Goal: Task Accomplishment & Management: Use online tool/utility

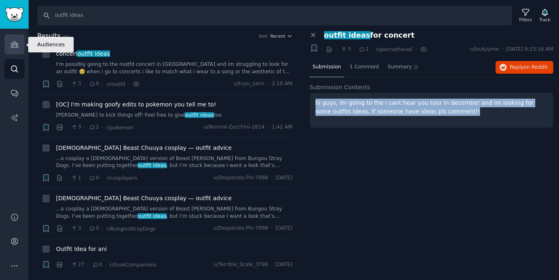
scroll to position [214, 0]
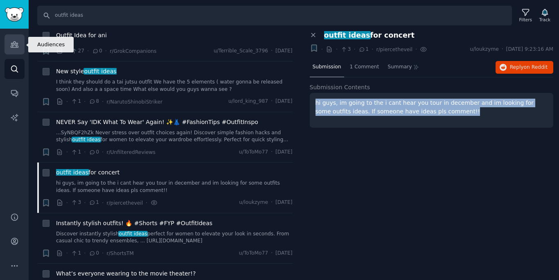
click at [15, 38] on link "Audiences" at bounding box center [15, 44] width 20 height 20
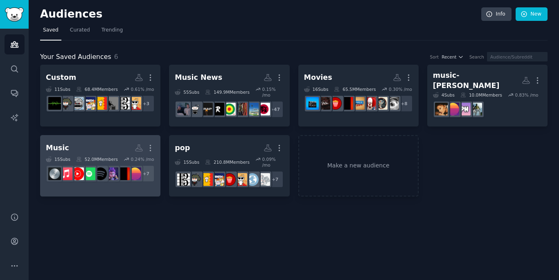
click at [71, 142] on h2 "Music More" at bounding box center [100, 148] width 109 height 14
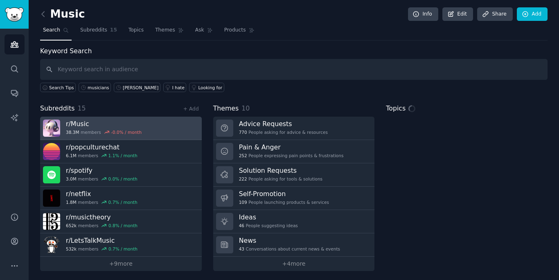
click at [111, 131] on div "-0.0 % / month" at bounding box center [126, 132] width 31 height 6
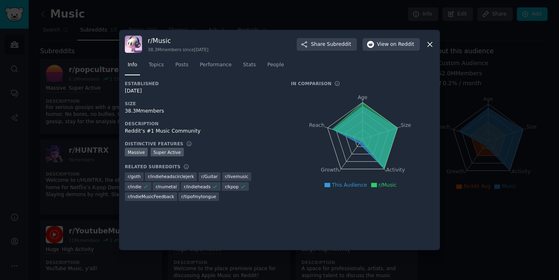
click at [157, 113] on div "38.3M members" at bounding box center [202, 111] width 155 height 7
click at [148, 111] on div "38.3M members" at bounding box center [202, 111] width 155 height 7
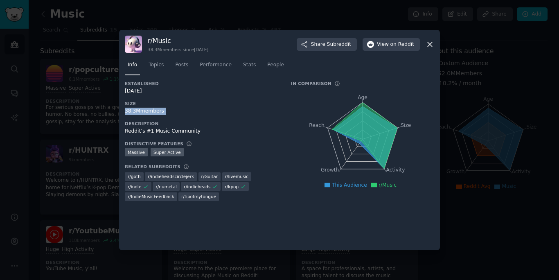
click at [148, 111] on div "38.3M members" at bounding box center [202, 111] width 155 height 7
click at [81, 134] on div at bounding box center [279, 140] width 559 height 280
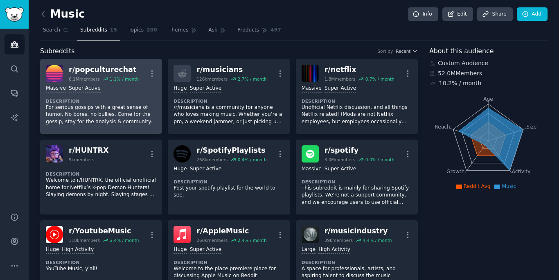
click at [120, 85] on div "Massive Super Active" at bounding box center [101, 89] width 111 height 8
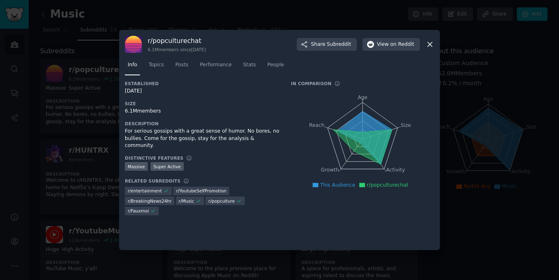
click at [155, 112] on div "6.1M members" at bounding box center [202, 111] width 155 height 7
copy div "6.1M members"
click at [108, 142] on div at bounding box center [279, 140] width 559 height 280
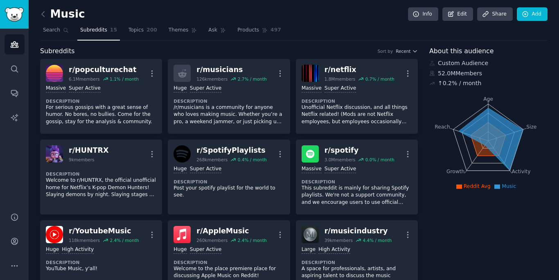
click at [108, 142] on link "r/ HUNTRX 9k members More Description Welcome to r/HUNTRX, the official unoffic…" at bounding box center [101, 177] width 122 height 75
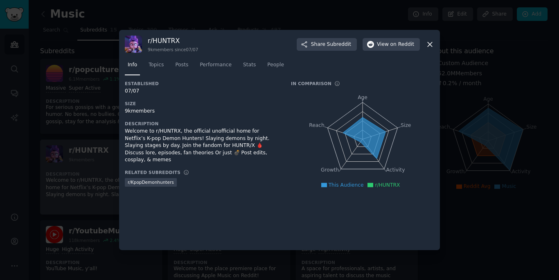
click at [94, 140] on div at bounding box center [279, 140] width 559 height 280
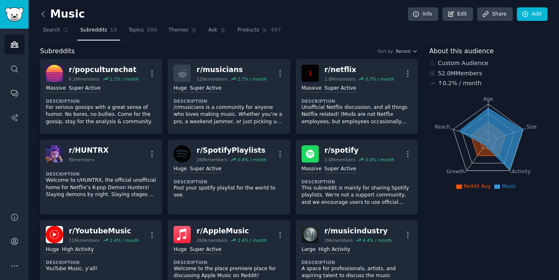
click at [41, 11] on icon at bounding box center [43, 14] width 9 height 9
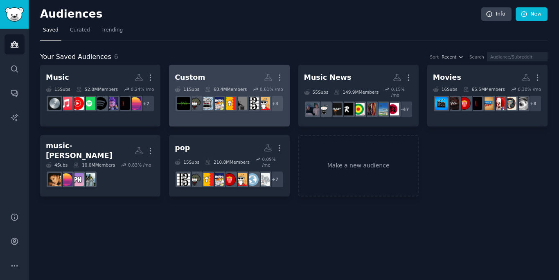
click at [212, 115] on link "Custom More 11 Sub s 68.4M Members 0.61 % /mo r/LofiHipHop + 3" at bounding box center [229, 96] width 120 height 62
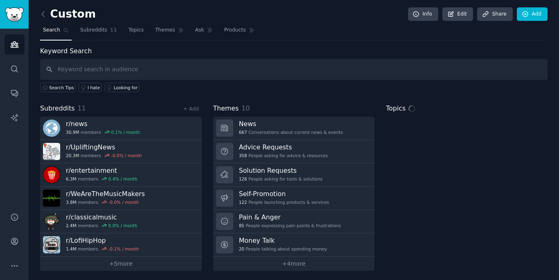
scroll to position [2, 0]
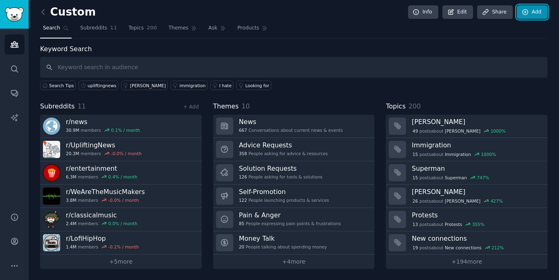
click at [527, 12] on link "Add" at bounding box center [532, 12] width 31 height 14
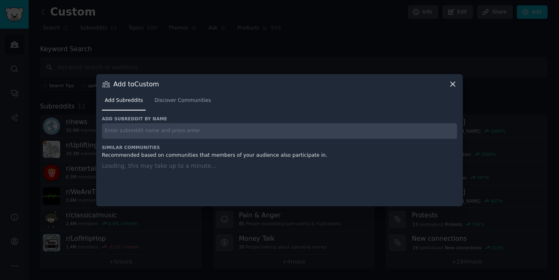
click at [332, 125] on input "text" at bounding box center [279, 131] width 355 height 16
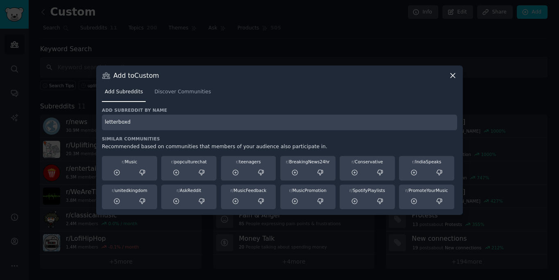
type input "letterboxd"
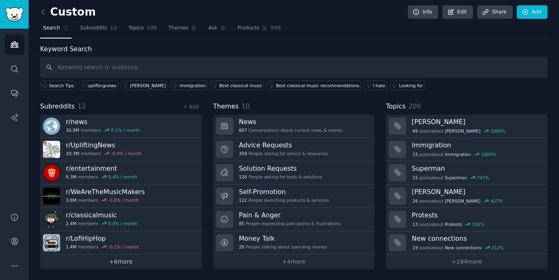
click at [130, 260] on link "+ 6 more" at bounding box center [121, 262] width 162 height 14
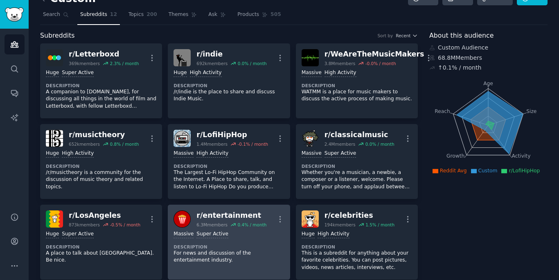
scroll to position [15, 0]
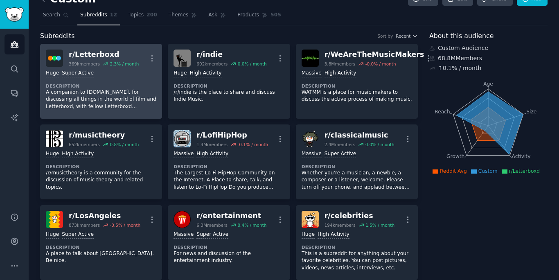
click at [70, 63] on div "369k members" at bounding box center [84, 64] width 31 height 6
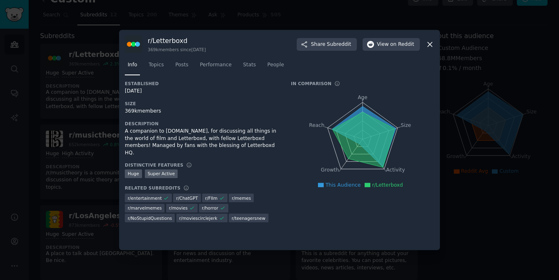
click at [154, 111] on div "369k members" at bounding box center [202, 111] width 155 height 7
copy div "369k members"
click at [92, 104] on div at bounding box center [279, 140] width 559 height 280
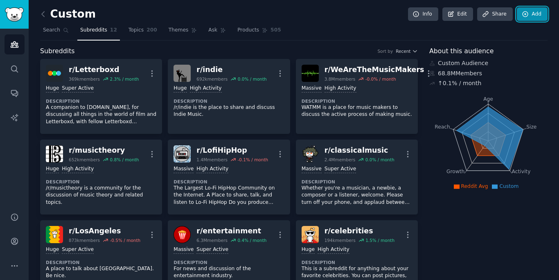
click at [536, 13] on link "Add" at bounding box center [532, 14] width 31 height 14
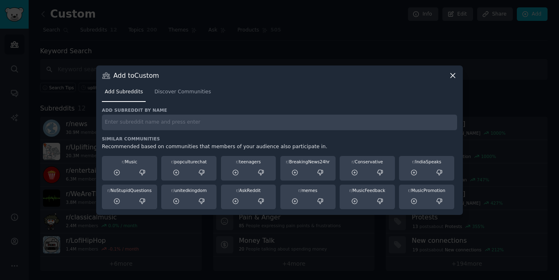
click at [192, 124] on input "text" at bounding box center [279, 123] width 355 height 16
paste input "R/Outoftheloop"
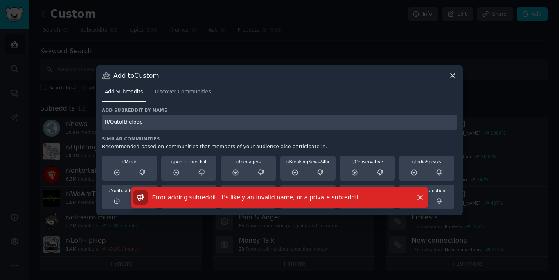
drag, startPoint x: 109, startPoint y: 124, endPoint x: 95, endPoint y: 121, distance: 14.2
click at [95, 122] on div "​ Add to Custom Add Subreddits Discover Communities Add subreddit by name R/Out…" at bounding box center [280, 140] width 554 height 280
type input "Outoftheloop"
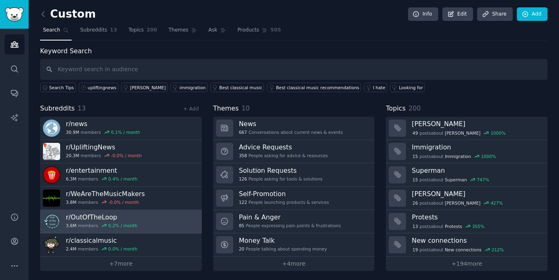
click at [173, 226] on link "r/ OutOfTheLoop 3.6M members 0.2 % / month" at bounding box center [121, 221] width 162 height 23
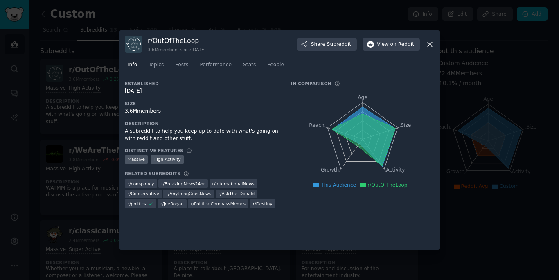
click at [152, 110] on div "3.6M members" at bounding box center [202, 111] width 155 height 7
copy div "3.6M members"
click at [93, 142] on div at bounding box center [279, 140] width 559 height 280
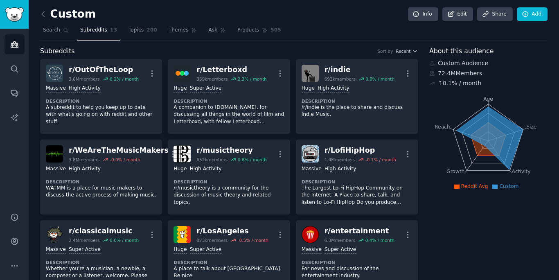
click at [93, 142] on link "r/ WeAreTheMusicMakers 3.8M members -0.0 % / month More Massive High Activity D…" at bounding box center [101, 177] width 122 height 75
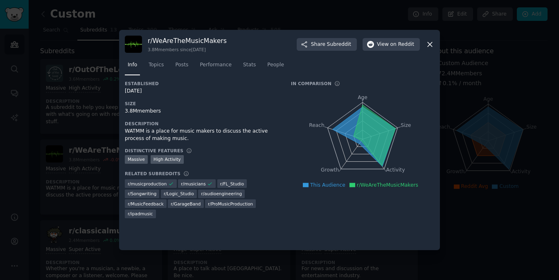
click at [431, 43] on icon at bounding box center [430, 44] width 9 height 9
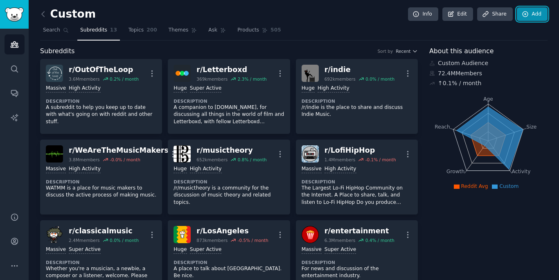
click at [528, 16] on link "Add" at bounding box center [532, 14] width 31 height 14
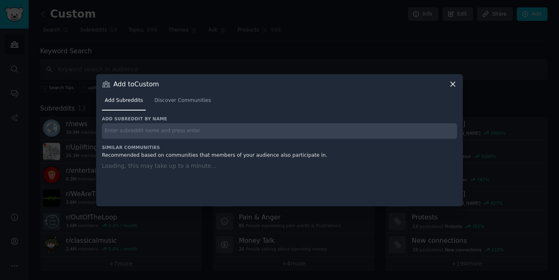
click at [260, 140] on div "Add subreddit by name Similar Communities Recommended based on communities that…" at bounding box center [279, 156] width 355 height 80
click at [272, 133] on input "text" at bounding box center [279, 131] width 355 height 16
paste input "R/popheads"
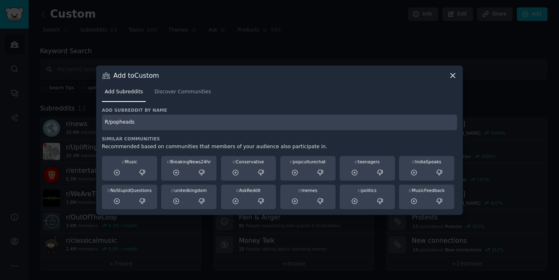
drag, startPoint x: 111, startPoint y: 122, endPoint x: 86, endPoint y: 119, distance: 24.8
click at [87, 122] on div "​ Add to Custom Add Subreddits Discover Communities Add subreddit by name R/pop…" at bounding box center [280, 140] width 554 height 280
type input "popheads"
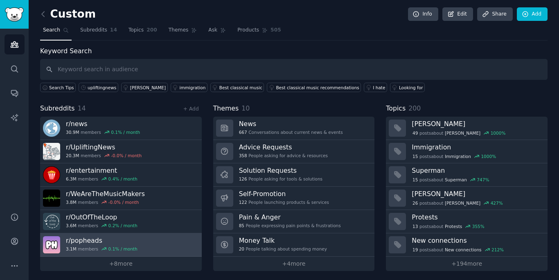
click at [154, 246] on link "r/ popheads 3.1M members 0.1 % / month" at bounding box center [121, 244] width 162 height 23
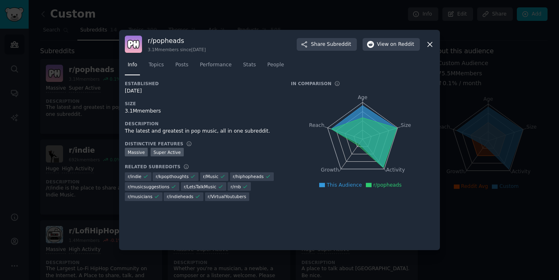
click at [145, 108] on div "3.1M members" at bounding box center [202, 111] width 155 height 7
copy div "3.1M members"
click at [518, 13] on div at bounding box center [279, 140] width 559 height 280
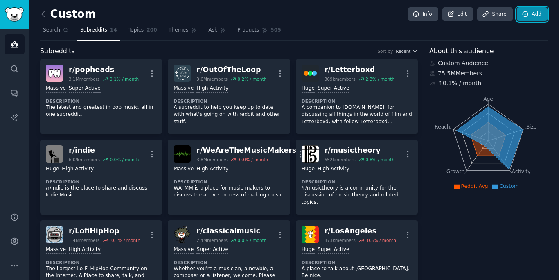
click at [535, 14] on link "Add" at bounding box center [532, 14] width 31 height 14
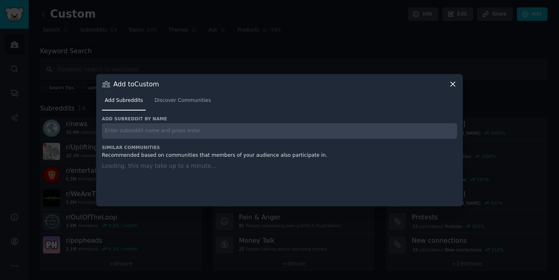
click at [373, 139] on div "Add subreddit by name Similar Communities Recommended based on communities that…" at bounding box center [279, 156] width 355 height 80
click at [375, 136] on input "text" at bounding box center [279, 131] width 355 height 16
paste input "iphopcirclejerk"
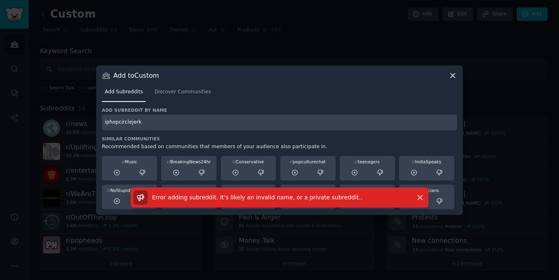
click at [317, 124] on input "iphopcirclejerk" at bounding box center [279, 123] width 355 height 16
type input "hiphopcirclejerk"
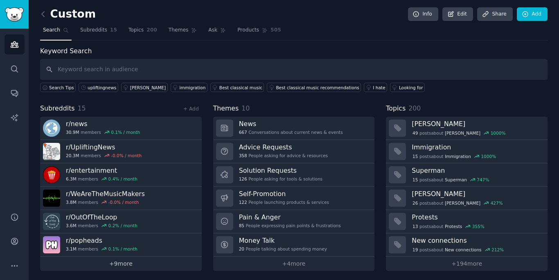
click at [156, 265] on link "+ 9 more" at bounding box center [121, 264] width 162 height 14
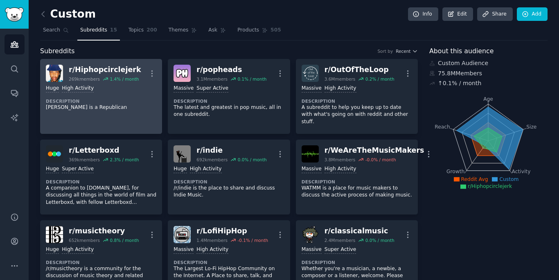
click at [127, 111] on div "Huge High Activity Description [PERSON_NAME] is a Republican" at bounding box center [101, 98] width 111 height 32
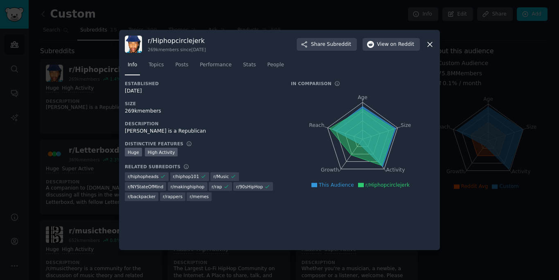
click at [151, 110] on div "269k members" at bounding box center [202, 111] width 155 height 7
copy div "269k members"
click at [94, 106] on div at bounding box center [279, 140] width 559 height 280
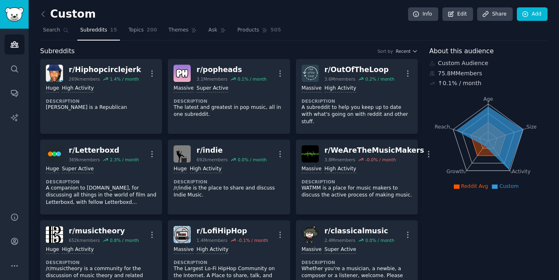
click at [94, 106] on p "[PERSON_NAME] is a Republican" at bounding box center [101, 107] width 111 height 7
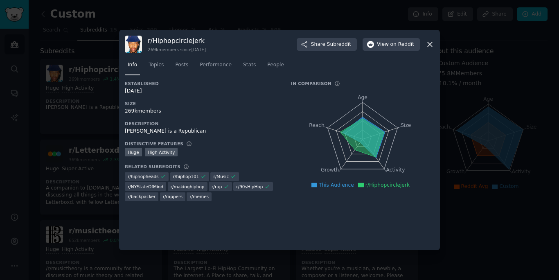
click at [503, 40] on div at bounding box center [279, 140] width 559 height 280
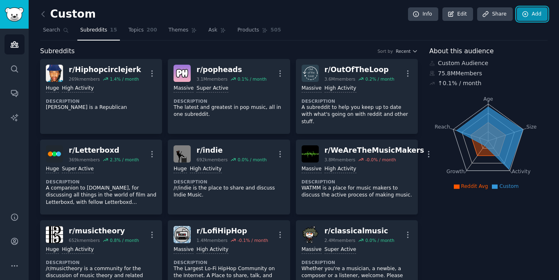
click at [530, 16] on link "Add" at bounding box center [532, 14] width 31 height 14
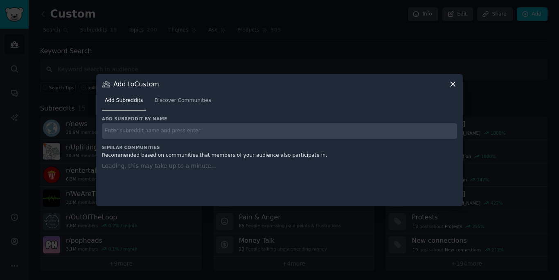
click at [367, 127] on input "text" at bounding box center [279, 131] width 355 height 16
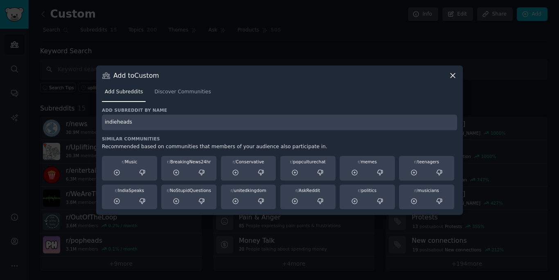
type input "indieheads"
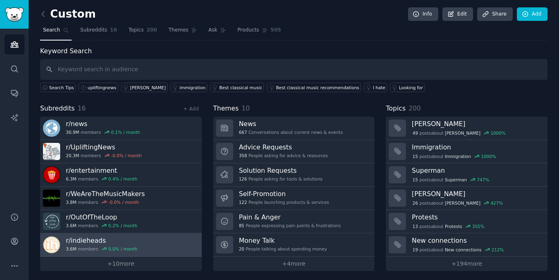
click at [118, 236] on h3 "r/ indieheads" at bounding box center [102, 240] width 72 height 9
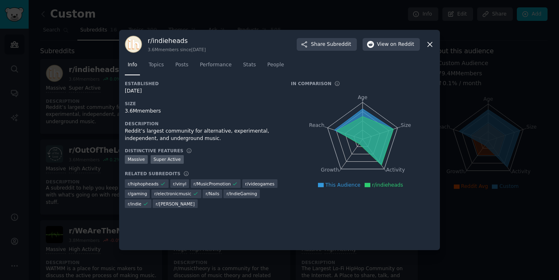
click at [149, 111] on div "3.6M members" at bounding box center [202, 111] width 155 height 7
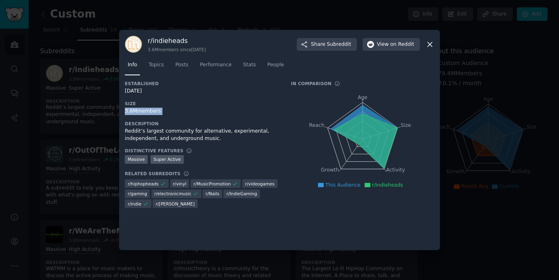
click at [149, 111] on div "3.6M members" at bounding box center [202, 111] width 155 height 7
copy div "3.6M members"
click at [436, 47] on div "r/ indieheads 3.6M members since [DATE] Share Subreddit View on Reddit Info Top…" at bounding box center [279, 140] width 321 height 220
click at [433, 46] on icon at bounding box center [430, 44] width 9 height 9
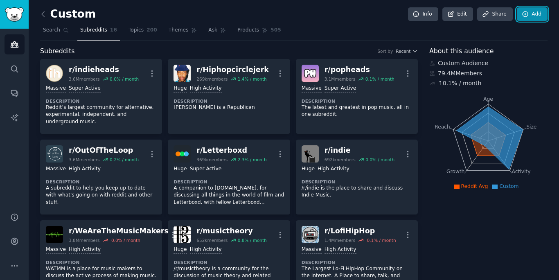
click at [533, 13] on link "Add" at bounding box center [532, 14] width 31 height 14
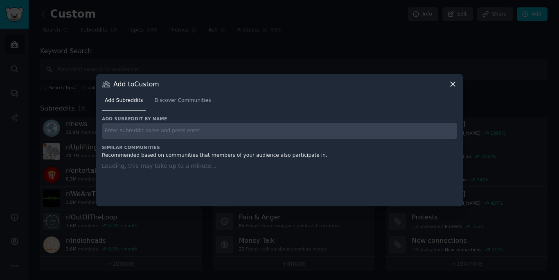
click at [278, 119] on h3 "Add subreddit by name" at bounding box center [279, 119] width 355 height 6
click at [278, 125] on input "text" at bounding box center [279, 131] width 355 height 16
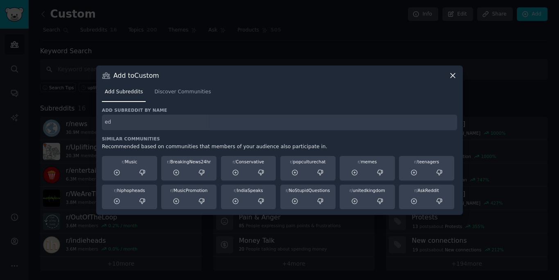
click at [257, 130] on div "Add subreddit by name ed Similar Communities Recommended based on communities t…" at bounding box center [279, 158] width 355 height 102
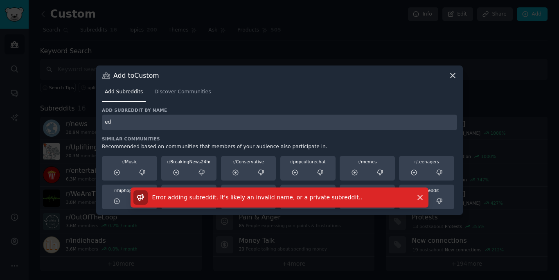
click at [264, 124] on input "ed" at bounding box center [279, 123] width 355 height 16
type input "edm"
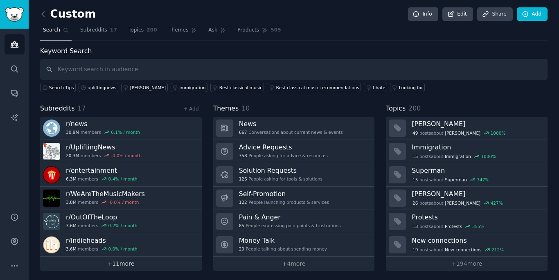
click at [124, 262] on link "+ 11 more" at bounding box center [121, 264] width 162 height 14
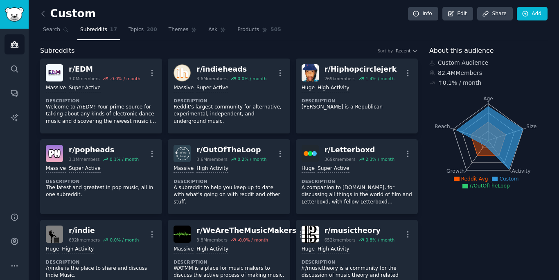
scroll to position [2, 0]
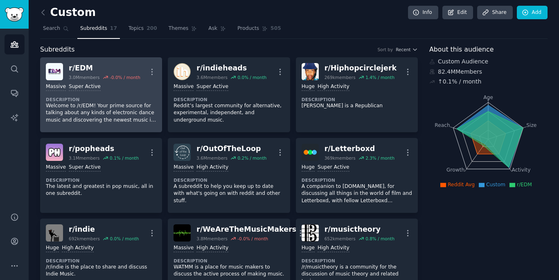
click at [123, 67] on div "r/ EDM" at bounding box center [105, 68] width 72 height 10
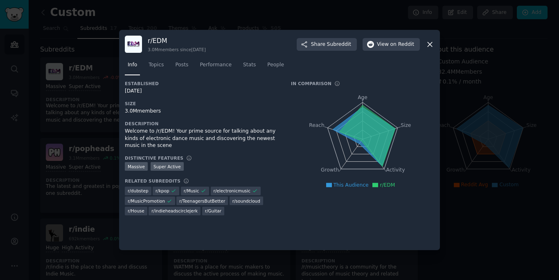
click at [148, 112] on div "3.0M members" at bounding box center [202, 111] width 155 height 7
copy div "3.0M members"
click at [534, 14] on div at bounding box center [279, 140] width 559 height 280
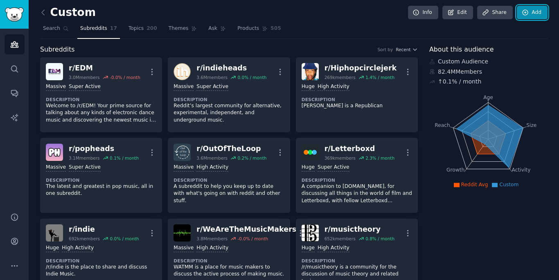
click at [535, 14] on link "Add" at bounding box center [532, 13] width 31 height 14
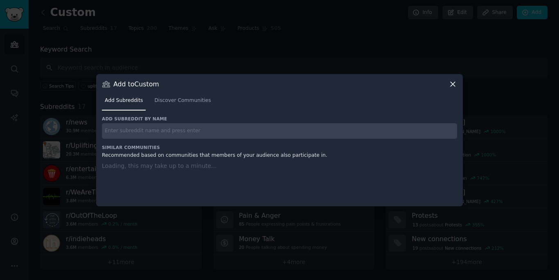
click at [392, 127] on input "text" at bounding box center [279, 131] width 355 height 16
type input "rap"
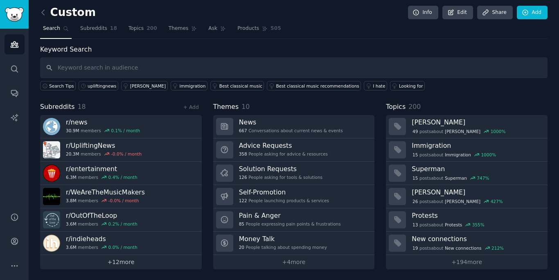
click at [125, 267] on link "+ 12 more" at bounding box center [121, 262] width 162 height 14
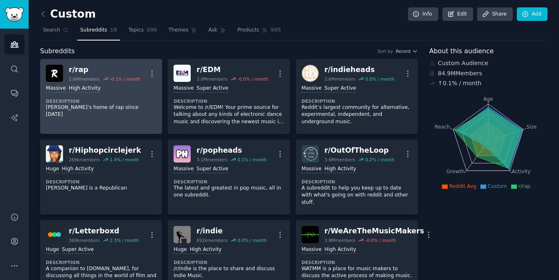
click at [130, 102] on dt "Description" at bounding box center [101, 101] width 111 height 6
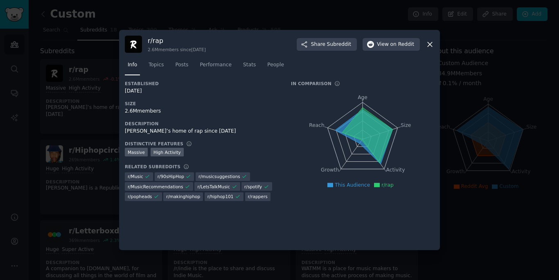
click at [151, 115] on div "Established [DATE] Size 2.6M members Description [PERSON_NAME]’s home of rap si…" at bounding box center [202, 144] width 155 height 126
click at [151, 114] on div "2.6M members" at bounding box center [202, 111] width 155 height 7
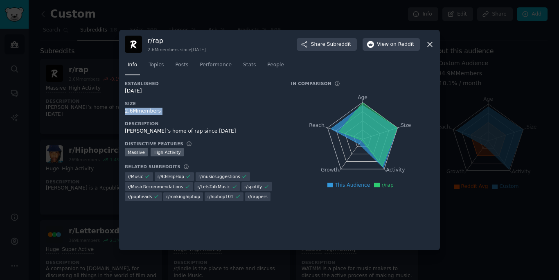
copy div "2.6M members"
click at [67, 94] on div at bounding box center [279, 140] width 559 height 280
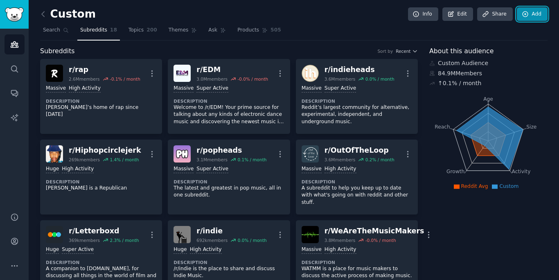
click at [531, 14] on link "Add" at bounding box center [532, 14] width 31 height 14
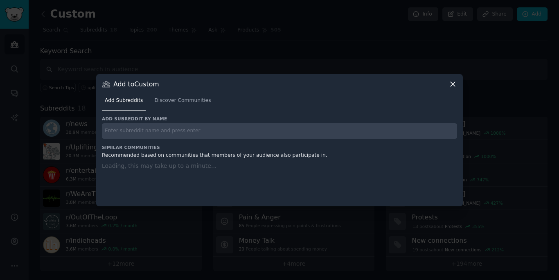
click at [283, 131] on input "text" at bounding box center [279, 131] width 355 height 16
type input "news"
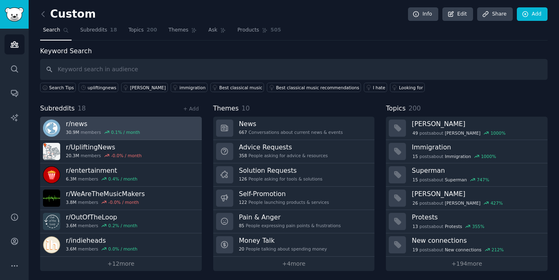
click at [144, 119] on link "r/ news 30.9M members 0.1 % / month" at bounding box center [121, 128] width 162 height 23
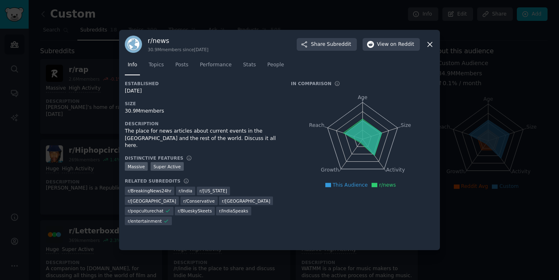
click at [149, 111] on div "30.9M members" at bounding box center [202, 111] width 155 height 7
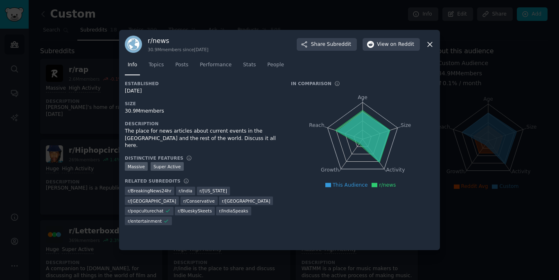
click at [149, 111] on div "30.9M members" at bounding box center [202, 111] width 155 height 7
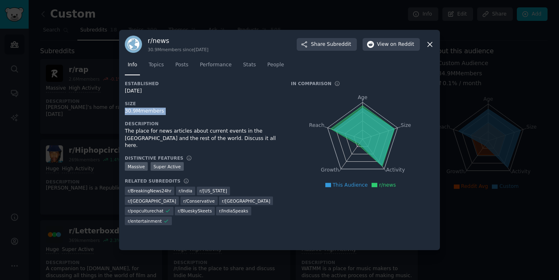
click at [149, 111] on div "30.9M members" at bounding box center [202, 111] width 155 height 7
copy div "30.9M members"
click at [501, 41] on div at bounding box center [279, 140] width 559 height 280
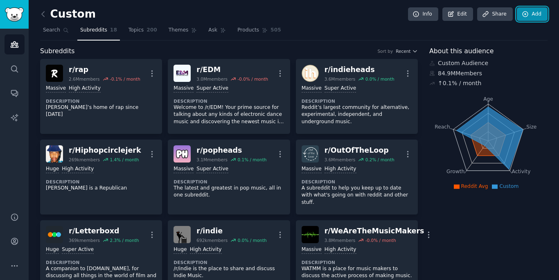
click at [532, 14] on link "Add" at bounding box center [532, 14] width 31 height 14
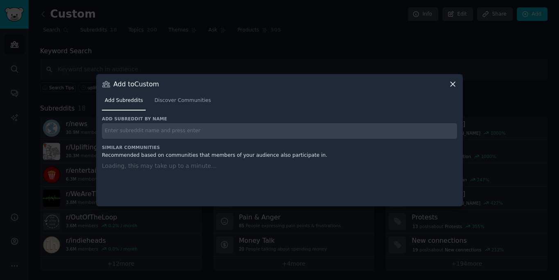
click at [299, 146] on h3 "Similar Communities" at bounding box center [279, 148] width 355 height 6
click at [305, 125] on input "text" at bounding box center [279, 131] width 355 height 16
type input "entertainment"
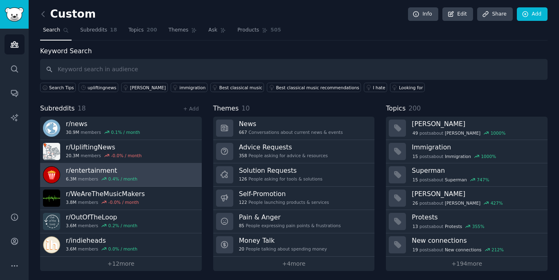
click at [170, 174] on link "r/ entertainment 6.3M members 0.4 % / month" at bounding box center [121, 174] width 162 height 23
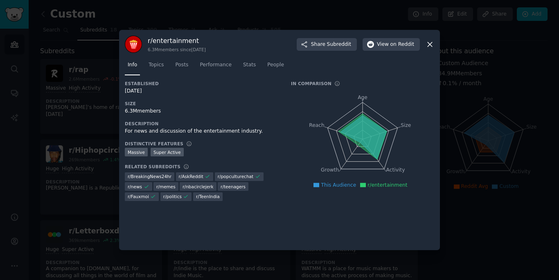
click at [156, 111] on div "6.3M members" at bounding box center [202, 111] width 155 height 7
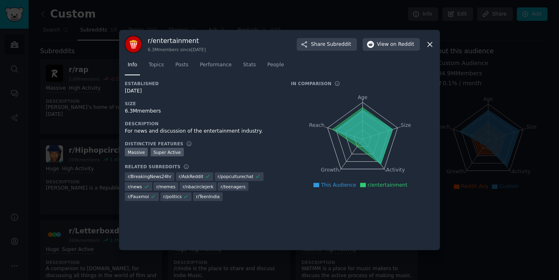
click at [156, 111] on div "6.3M members" at bounding box center [202, 111] width 155 height 7
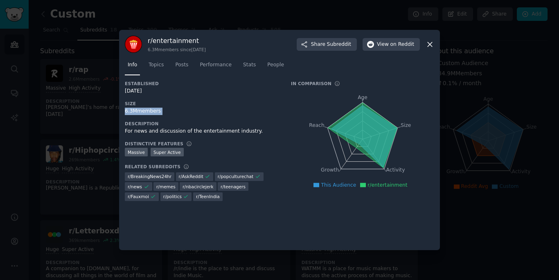
copy div "6.3M members"
click at [99, 153] on div at bounding box center [279, 140] width 559 height 280
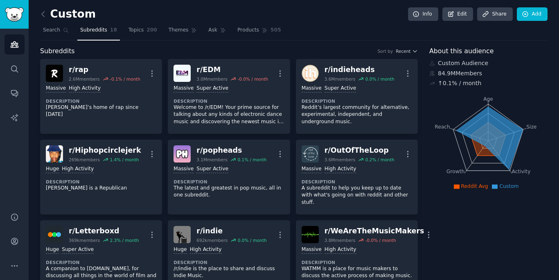
click at [99, 153] on div "r/ Hiphopcirclejerk" at bounding box center [105, 150] width 72 height 10
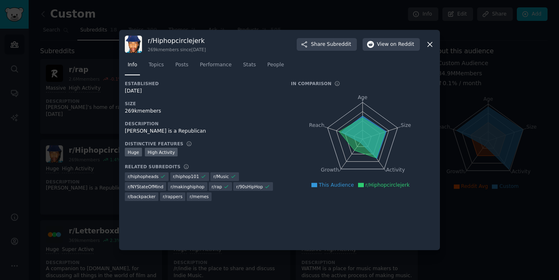
click at [521, 26] on div at bounding box center [279, 140] width 559 height 280
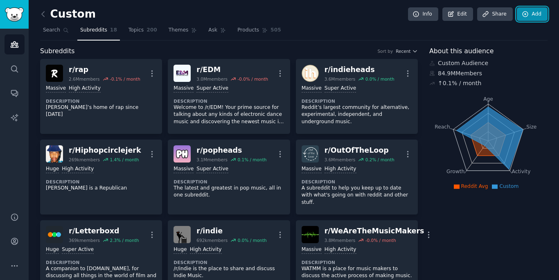
click at [533, 11] on link "Add" at bounding box center [532, 14] width 31 height 14
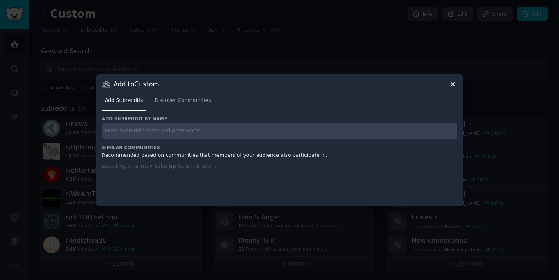
click at [355, 122] on div "Add subreddit by name" at bounding box center [279, 127] width 355 height 23
click at [355, 128] on input "text" at bounding box center [279, 131] width 355 height 16
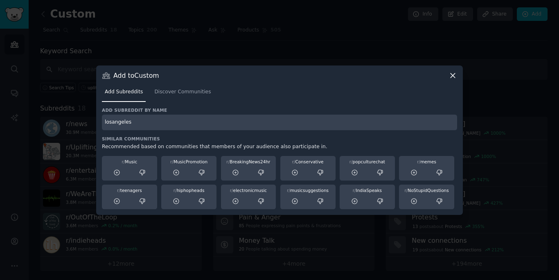
type input "losangeles"
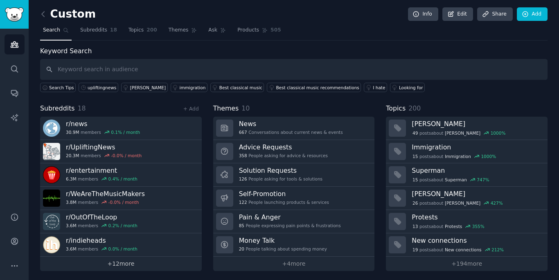
click at [129, 267] on link "+ 12 more" at bounding box center [121, 264] width 162 height 14
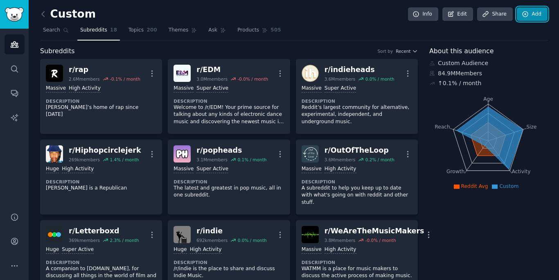
click at [537, 10] on link "Add" at bounding box center [532, 14] width 31 height 14
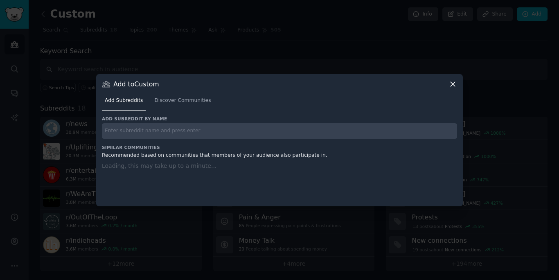
click at [314, 129] on input "text" at bounding box center [279, 131] width 355 height 16
click at [454, 80] on icon at bounding box center [453, 84] width 9 height 9
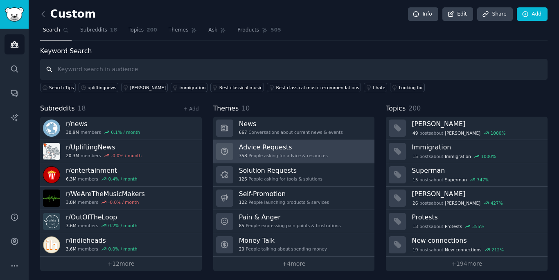
scroll to position [2, 0]
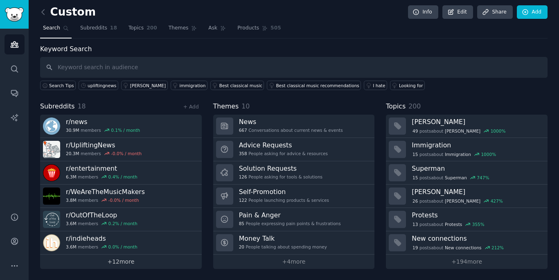
click at [189, 268] on link "+ 12 more" at bounding box center [121, 262] width 162 height 14
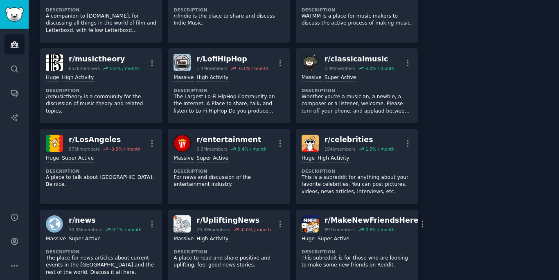
scroll to position [261, 0]
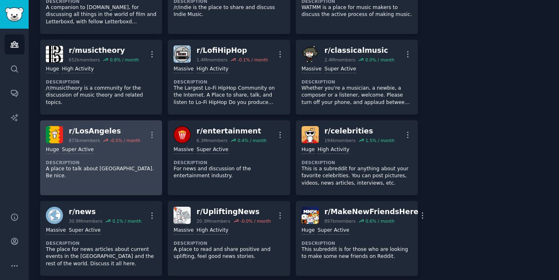
click at [129, 165] on p "A place to talk about [GEOGRAPHIC_DATA]. Be nice." at bounding box center [101, 172] width 111 height 14
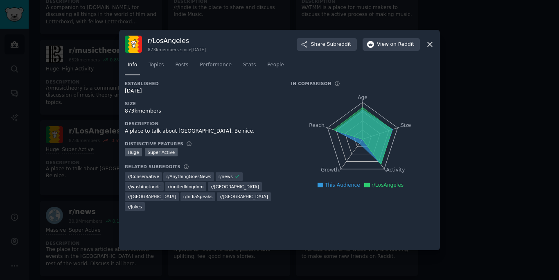
click at [144, 108] on div "873k members" at bounding box center [202, 111] width 155 height 7
click at [96, 131] on div at bounding box center [279, 140] width 559 height 280
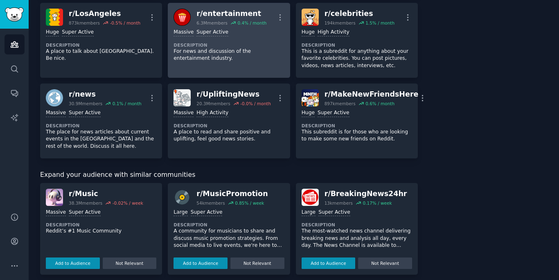
scroll to position [385, 0]
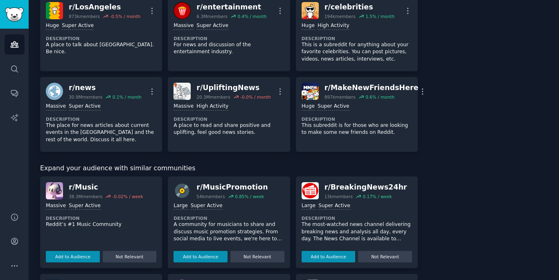
click at [129, 208] on div "Massive Super Active Description Reddit’s #1 Music Community Add to Audience No…" at bounding box center [101, 230] width 111 height 63
click at [123, 202] on div "Massive Super Active" at bounding box center [101, 206] width 111 height 8
click at [92, 182] on div "r/ Music" at bounding box center [106, 187] width 75 height 10
click at [98, 194] on div "38.3M members" at bounding box center [86, 197] width 34 height 6
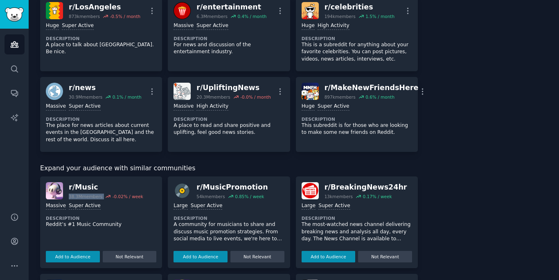
click at [98, 194] on div "38.3M members" at bounding box center [86, 197] width 34 height 6
click at [75, 251] on button "Add to Audience" at bounding box center [73, 256] width 54 height 11
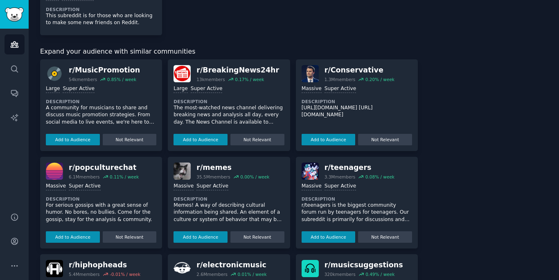
scroll to position [576, 0]
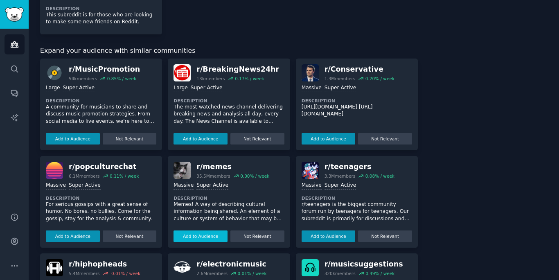
click at [206, 237] on button "Add to Audience" at bounding box center [201, 235] width 54 height 11
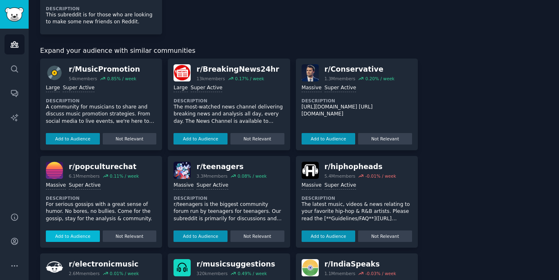
scroll to position [569, 0]
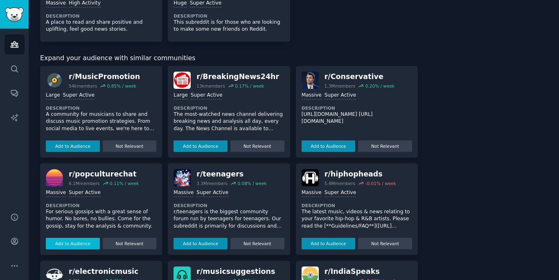
click at [85, 238] on button "Add to Audience" at bounding box center [73, 243] width 54 height 11
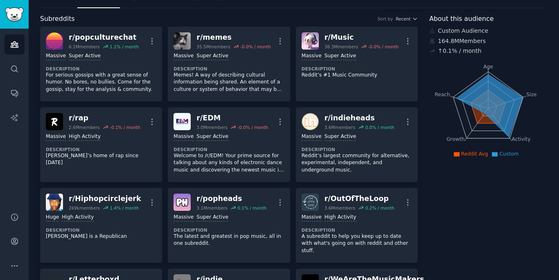
scroll to position [0, 0]
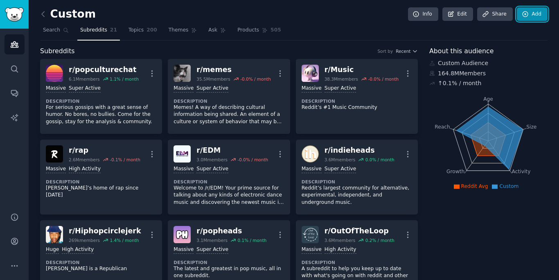
click at [531, 7] on link "Add" at bounding box center [532, 14] width 31 height 14
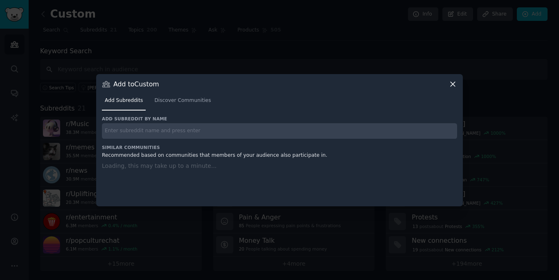
click at [326, 125] on input "text" at bounding box center [279, 131] width 355 height 16
click at [327, 129] on input "text" at bounding box center [279, 131] width 355 height 16
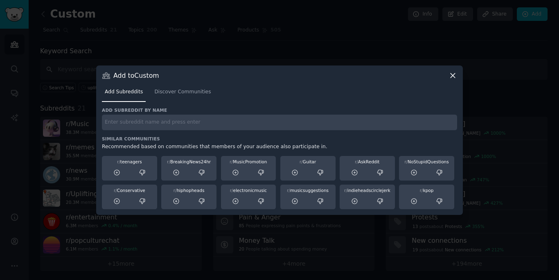
click at [365, 117] on input "text" at bounding box center [279, 123] width 355 height 16
type input "fauxmoi"
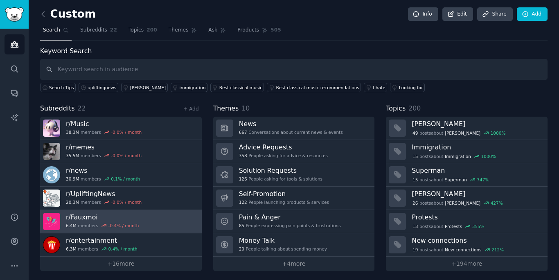
click at [138, 217] on link "r/ Fauxmoi 6.4M members -0.4 % / month" at bounding box center [121, 221] width 162 height 23
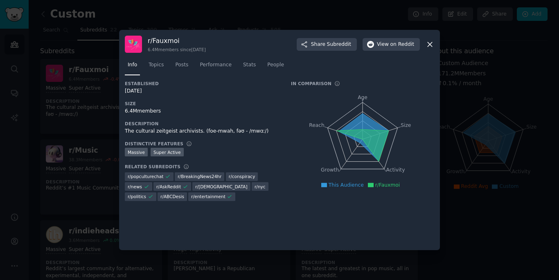
click at [145, 110] on div "6.4M members" at bounding box center [202, 111] width 155 height 7
click at [145, 111] on div "6.4M members" at bounding box center [202, 111] width 155 height 7
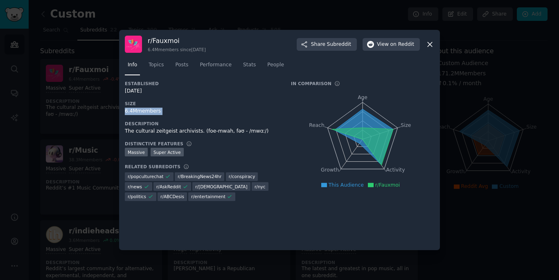
click at [145, 111] on div "6.4M members" at bounding box center [202, 111] width 155 height 7
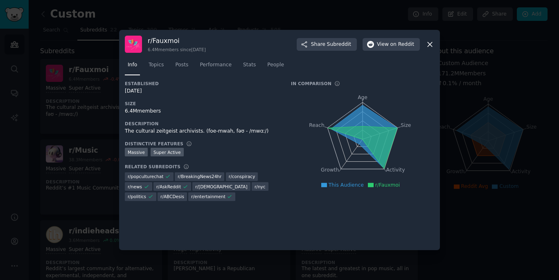
click at [56, 153] on div at bounding box center [279, 140] width 559 height 280
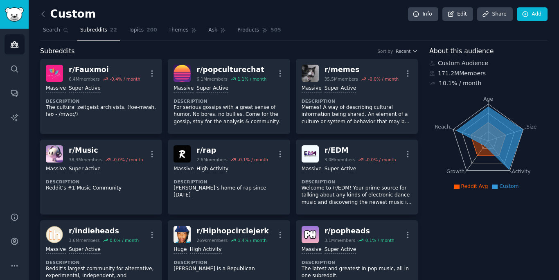
click at [56, 153] on img at bounding box center [54, 153] width 17 height 17
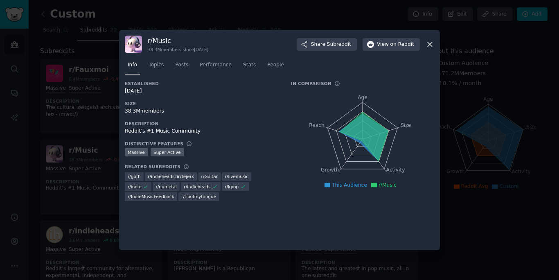
click at [473, 4] on div at bounding box center [279, 140] width 559 height 280
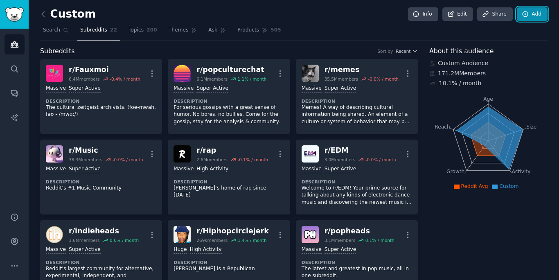
click at [524, 15] on icon at bounding box center [525, 14] width 7 height 7
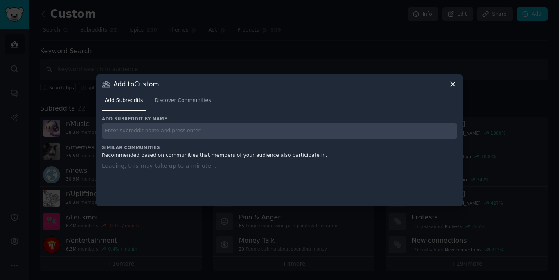
click at [322, 122] on div "Add subreddit by name" at bounding box center [279, 127] width 355 height 23
click at [322, 128] on input "text" at bounding box center [279, 131] width 355 height 16
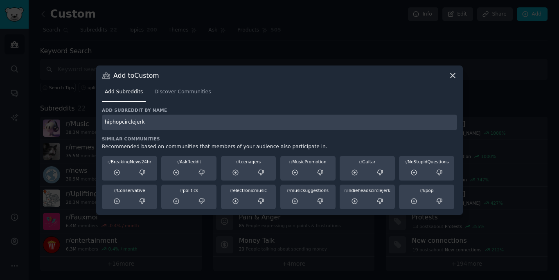
type input "hiphopcirclejerk"
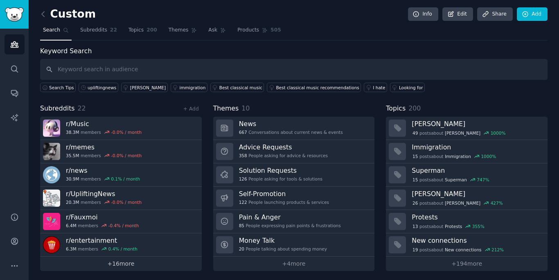
click at [133, 259] on link "+ 16 more" at bounding box center [121, 264] width 162 height 14
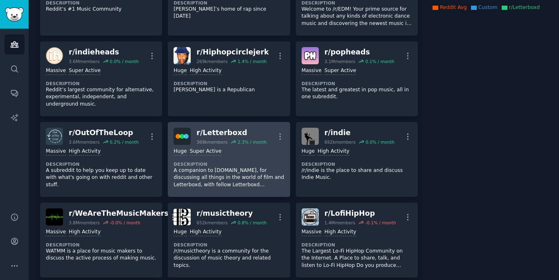
scroll to position [181, 0]
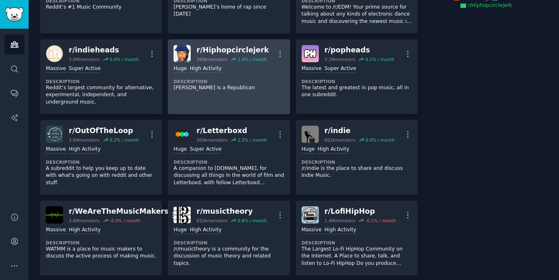
click at [219, 84] on dt "Description" at bounding box center [229, 82] width 111 height 6
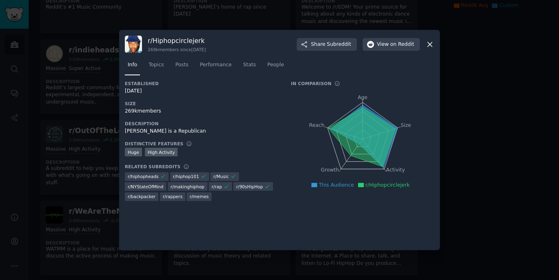
click at [146, 113] on div "269k members" at bounding box center [202, 111] width 155 height 7
click at [91, 124] on div at bounding box center [279, 140] width 559 height 280
click at [91, 124] on link "r/ OutOfTheLoop 3.6M members 0.2 % / month More Massive High Activity Descripti…" at bounding box center [101, 157] width 122 height 75
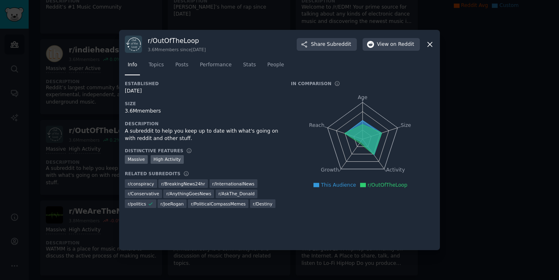
click at [450, 78] on div at bounding box center [279, 140] width 559 height 280
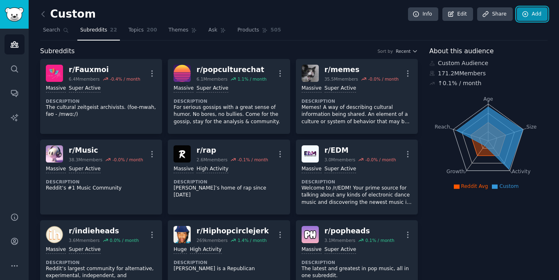
click at [530, 9] on link "Add" at bounding box center [532, 14] width 31 height 14
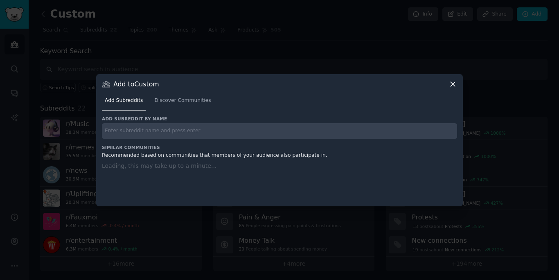
click at [275, 133] on input "text" at bounding box center [279, 131] width 355 height 16
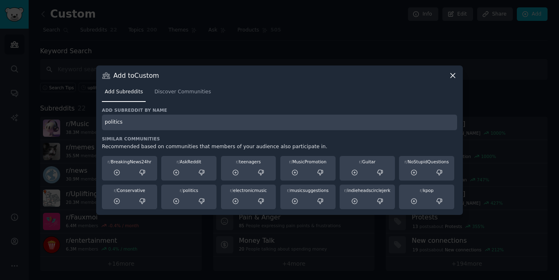
type input "politics"
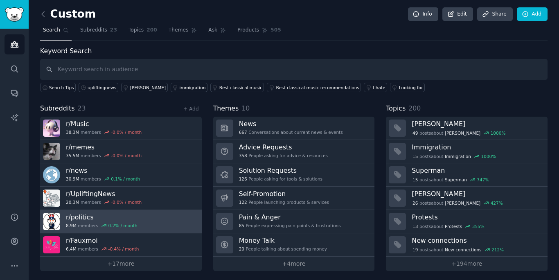
click at [124, 217] on h3 "r/ politics" at bounding box center [102, 217] width 72 height 9
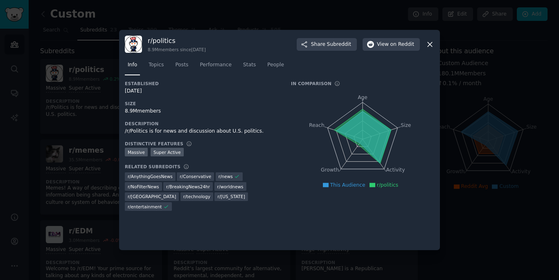
click at [153, 117] on div "Established [DATE] Size 8.9M members Description /r/Politics is for news and di…" at bounding box center [202, 149] width 155 height 136
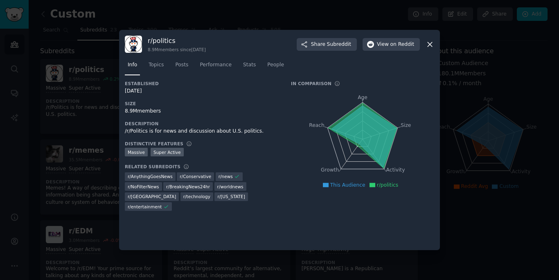
click at [154, 116] on div "Established [DATE] Size 8.9M members Description /r/Politics is for news and di…" at bounding box center [202, 149] width 155 height 136
click at [154, 113] on div "8.9M members" at bounding box center [202, 111] width 155 height 7
click at [493, 91] on div at bounding box center [279, 140] width 559 height 280
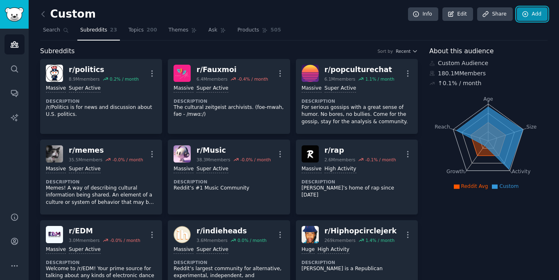
click at [530, 10] on link "Add" at bounding box center [532, 14] width 31 height 14
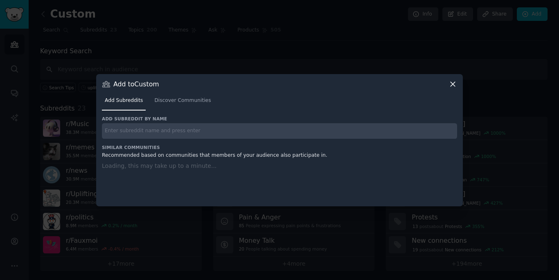
click at [306, 133] on input "text" at bounding box center [279, 131] width 355 height 16
type input "hiphopheads"
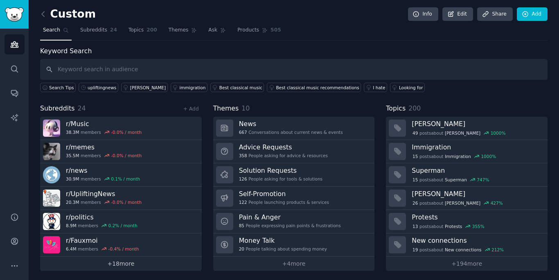
click at [156, 260] on link "+ 18 more" at bounding box center [121, 264] width 162 height 14
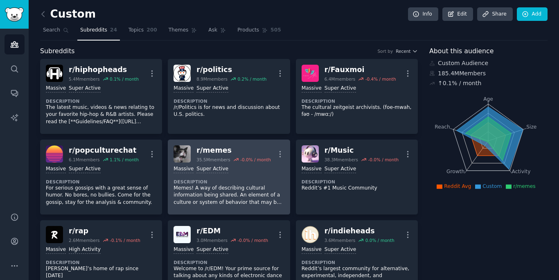
scroll to position [7, 0]
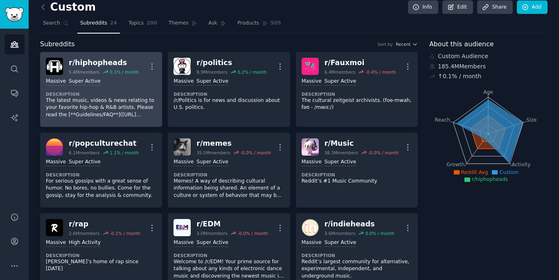
click at [156, 86] on link "r/ hiphopheads 5.4M members 0.1 % / month More Massive Super Active Description…" at bounding box center [101, 89] width 122 height 75
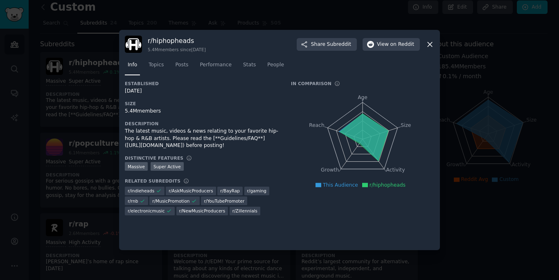
click at [147, 111] on div "5.4M members" at bounding box center [202, 111] width 155 height 7
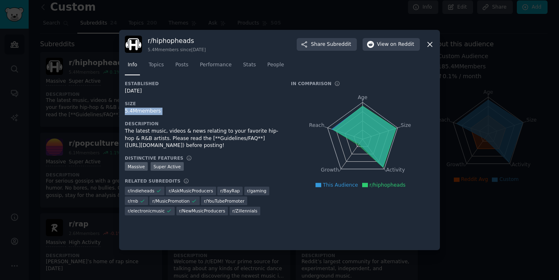
click at [147, 111] on div "5.4M members" at bounding box center [202, 111] width 155 height 7
click at [86, 140] on div at bounding box center [279, 140] width 559 height 280
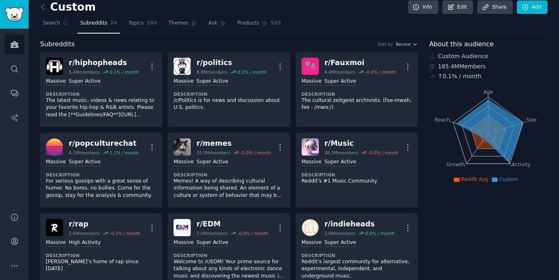
click at [86, 140] on div "r/ popculturechat" at bounding box center [104, 143] width 70 height 10
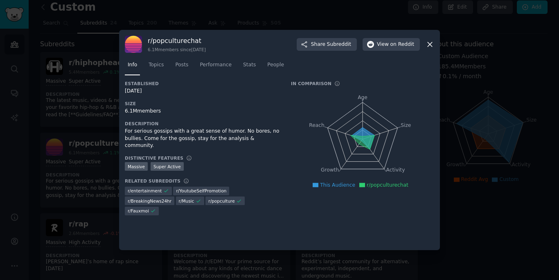
click at [547, 53] on div at bounding box center [279, 140] width 559 height 280
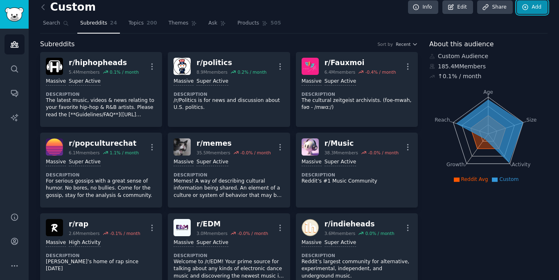
click at [529, 3] on link "Add" at bounding box center [532, 7] width 31 height 14
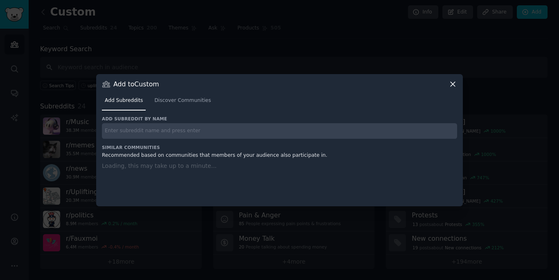
click at [319, 133] on input "text" at bounding box center [279, 131] width 355 height 16
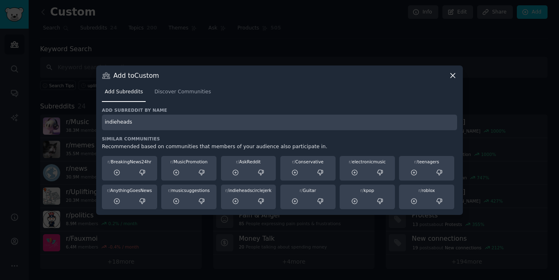
type input "indieheads"
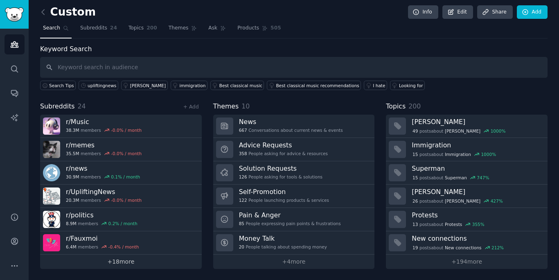
click at [131, 257] on link "+ 18 more" at bounding box center [121, 262] width 162 height 14
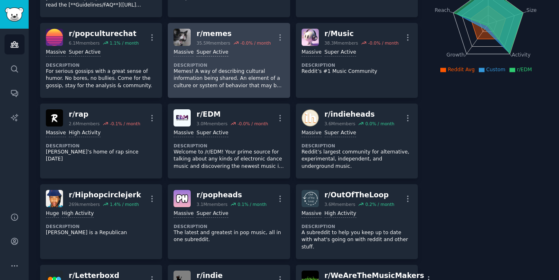
scroll to position [119, 0]
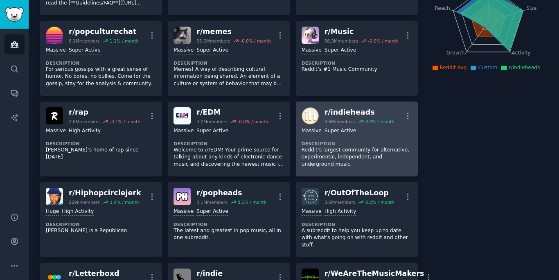
click at [363, 131] on div "Massive Super Active" at bounding box center [357, 131] width 111 height 8
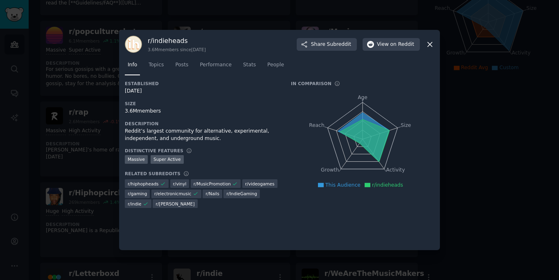
click at [132, 110] on div "3.6M members" at bounding box center [202, 111] width 155 height 7
click at [132, 111] on div "3.6M members" at bounding box center [202, 111] width 155 height 7
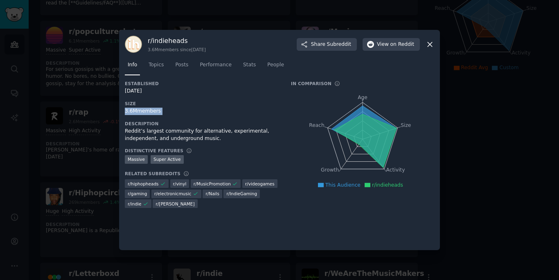
click at [132, 111] on div "3.6M members" at bounding box center [202, 111] width 155 height 7
click at [81, 157] on div at bounding box center [279, 140] width 559 height 280
click at [81, 157] on link "r/ rap 2.6M members -0.1 % / month More Massive High Activity Description [PERS…" at bounding box center [101, 139] width 122 height 75
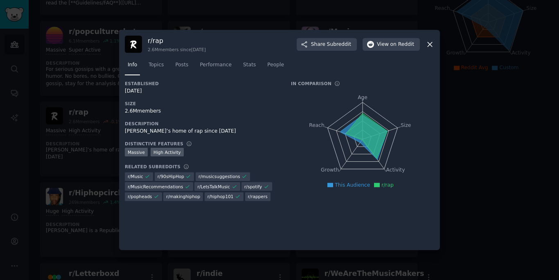
click at [486, 95] on div at bounding box center [279, 140] width 559 height 280
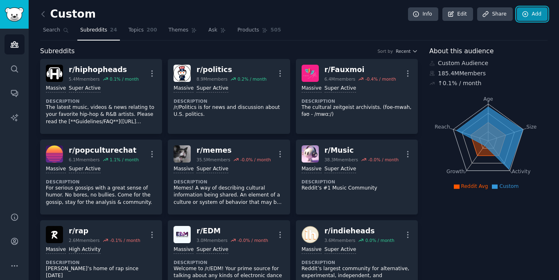
click at [529, 14] on link "Add" at bounding box center [532, 14] width 31 height 14
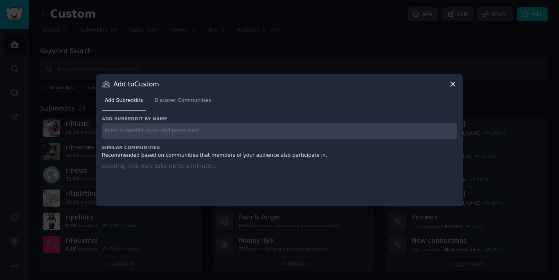
click at [287, 125] on input "text" at bounding box center [279, 131] width 355 height 16
type input "rnb"
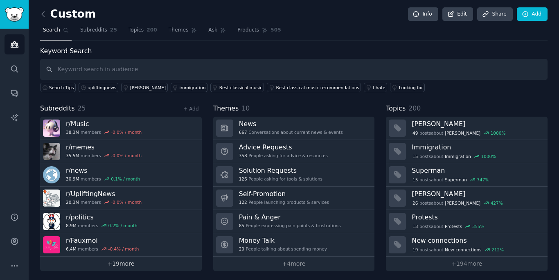
click at [128, 262] on link "+ 19 more" at bounding box center [121, 264] width 162 height 14
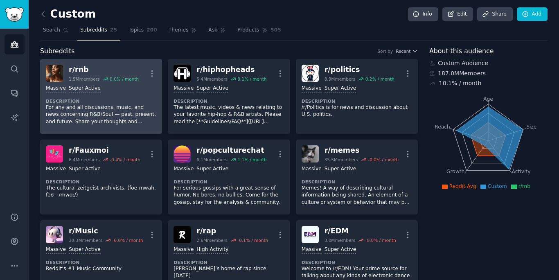
click at [145, 79] on div "r/ rnb 1.5M members 0.0 % / month More" at bounding box center [101, 73] width 111 height 17
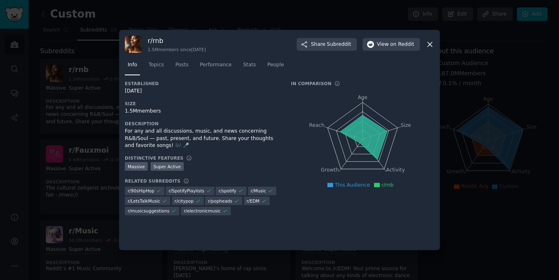
click at [163, 108] on div "1.5M members" at bounding box center [202, 111] width 155 height 7
click at [160, 111] on div "1.5M members" at bounding box center [202, 111] width 155 height 7
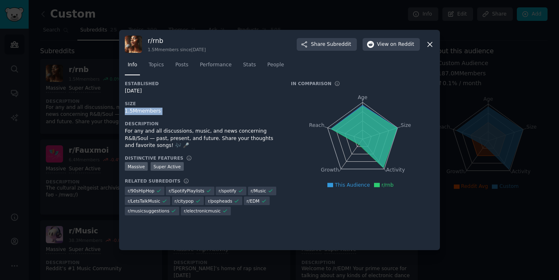
click at [158, 111] on div "1.5M members" at bounding box center [202, 111] width 155 height 7
click at [90, 123] on div at bounding box center [279, 140] width 559 height 280
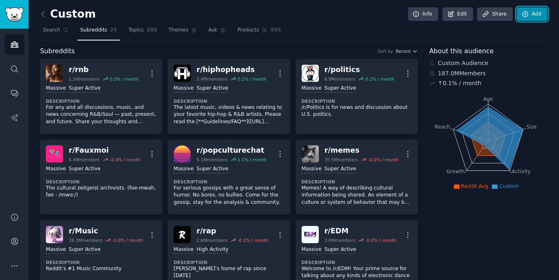
click at [531, 17] on link "Add" at bounding box center [532, 14] width 31 height 14
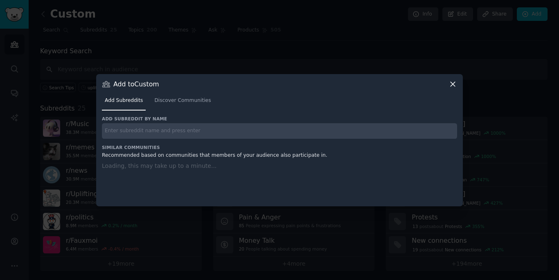
click at [336, 113] on div "Add Subreddits Discover Communities" at bounding box center [279, 102] width 355 height 28
click at [336, 128] on input "text" at bounding box center [279, 131] width 355 height 16
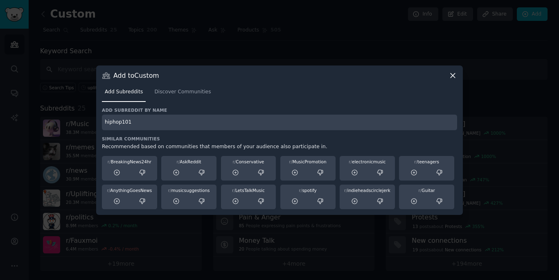
type input "hiphop101"
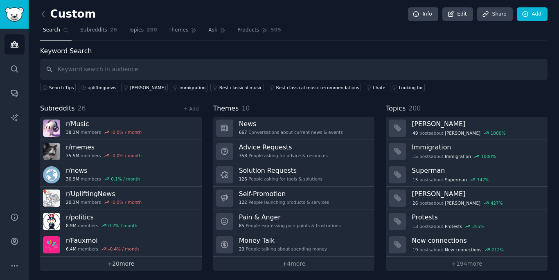
click at [121, 262] on link "+ 20 more" at bounding box center [121, 264] width 162 height 14
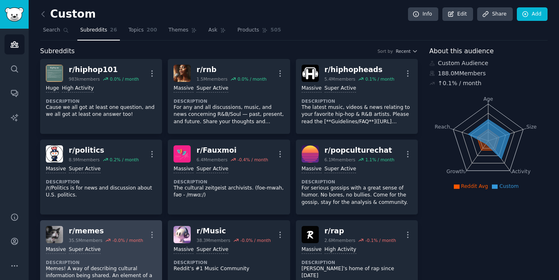
scroll to position [26, 0]
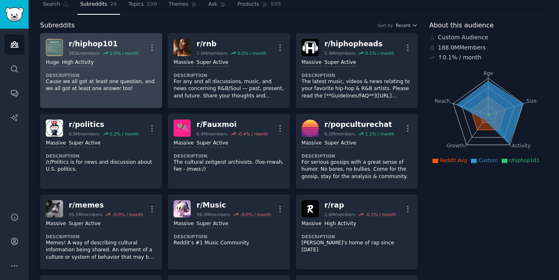
click at [121, 71] on div "Huge High Activity Description Cause we all got at least one question, and we a…" at bounding box center [101, 75] width 111 height 39
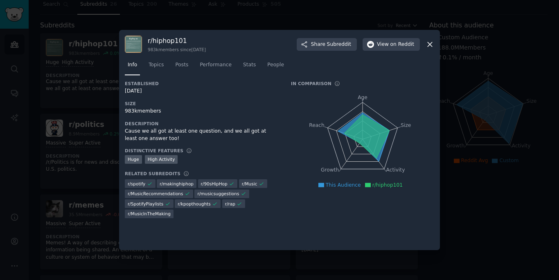
click at [147, 106] on h3 "Size" at bounding box center [202, 104] width 155 height 6
click at [147, 108] on div "983k members" at bounding box center [202, 111] width 155 height 7
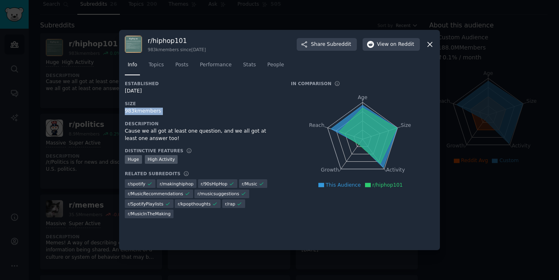
click at [147, 108] on div "983k members" at bounding box center [202, 111] width 155 height 7
click at [97, 114] on div at bounding box center [279, 140] width 559 height 280
click at [97, 114] on link "r/ politics 8.9M members 0.2 % / month More Massive Super Active Description /r…" at bounding box center [101, 151] width 122 height 75
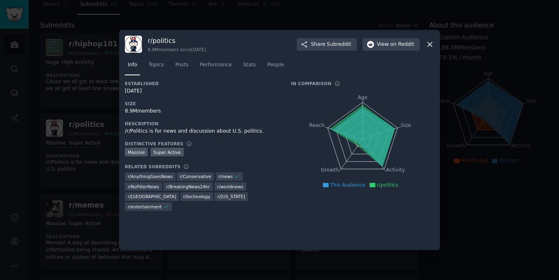
click at [492, 17] on div at bounding box center [279, 140] width 559 height 280
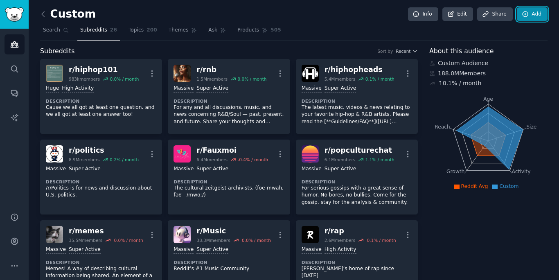
click at [538, 7] on link "Add" at bounding box center [532, 14] width 31 height 14
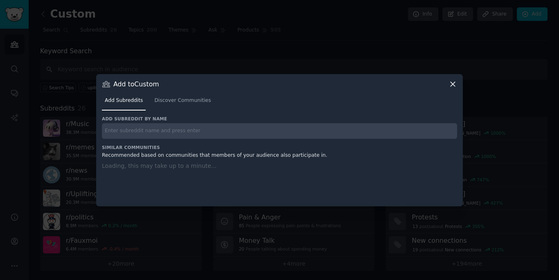
click at [364, 140] on div "Add subreddit by name Similar Communities Recommended based on communities that…" at bounding box center [279, 156] width 355 height 80
click at [367, 138] on input "text" at bounding box center [279, 131] width 355 height 16
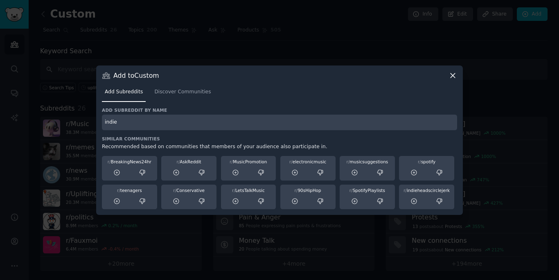
type input "indie"
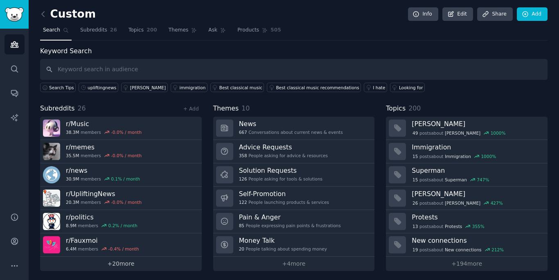
click at [145, 260] on link "+ 20 more" at bounding box center [121, 264] width 162 height 14
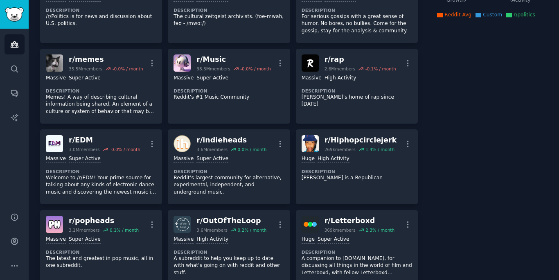
scroll to position [333, 0]
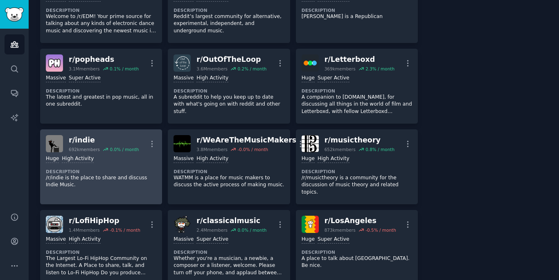
click at [128, 162] on div "Huge High Activity" at bounding box center [101, 159] width 111 height 8
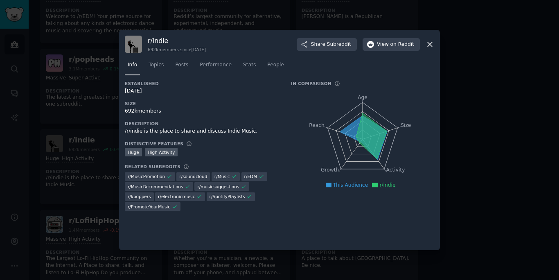
click at [145, 115] on div "Established 05/14/2008 Size 692k members Description /r/indie is the place to s…" at bounding box center [202, 149] width 155 height 136
click at [151, 111] on div "692k members" at bounding box center [202, 111] width 155 height 7
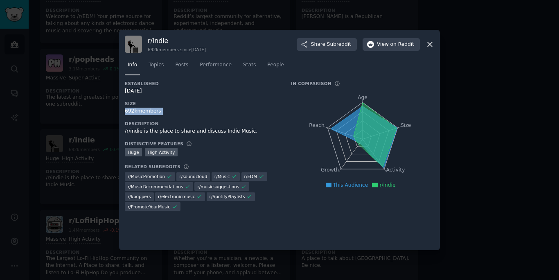
click at [151, 111] on div "692k members" at bounding box center [202, 111] width 155 height 7
copy div "692k members"
